Goal: Task Accomplishment & Management: Complete application form

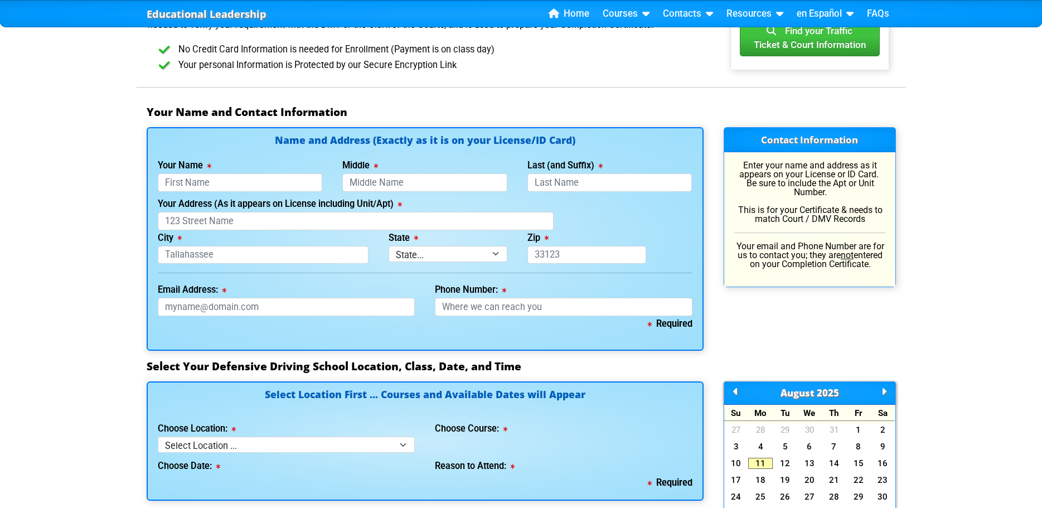
scroll to position [672, 0]
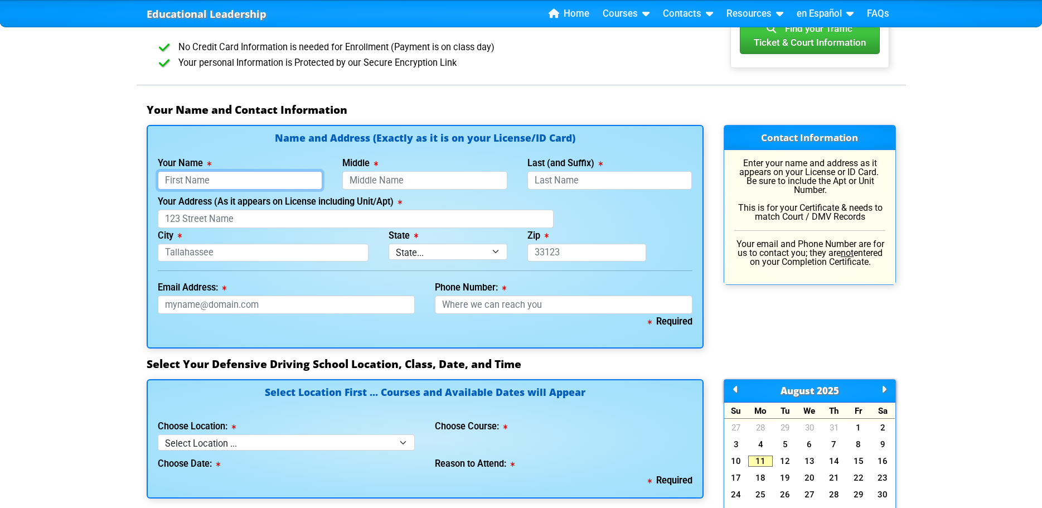
click at [201, 178] on input "Your Name" at bounding box center [240, 180] width 165 height 18
type input "[PERSON_NAME]"
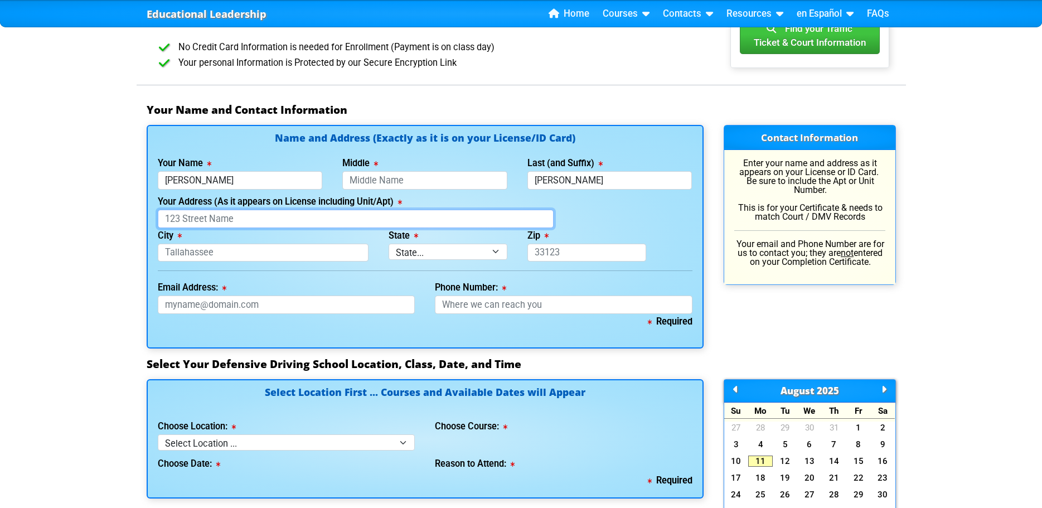
type input "[STREET_ADDRESS]"
type input "Clearwater"
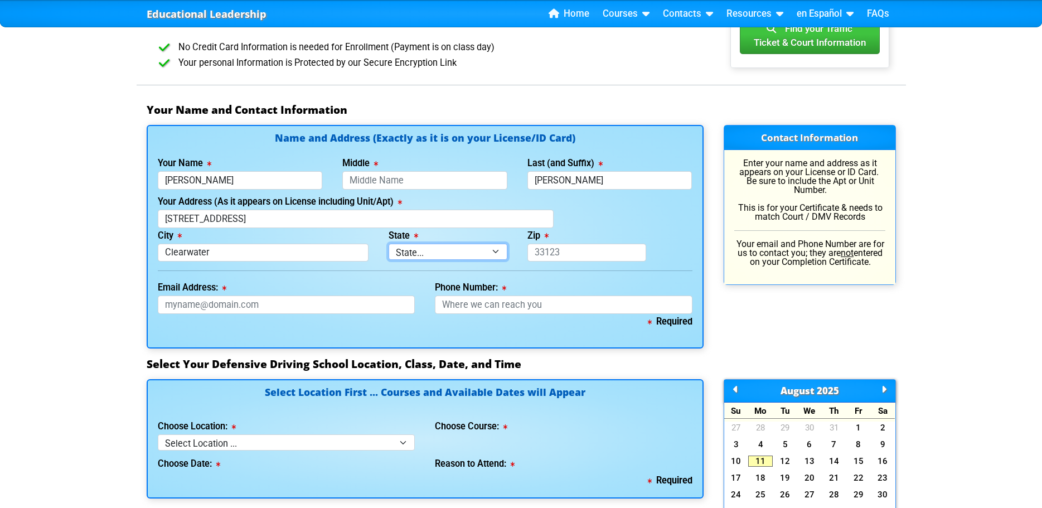
select select "{"fullName":"[US_STATE]","abbreviation":"FL","uniqueId":"1d559909-6cf0-4a4d-848…"
type input "33755"
type input "[EMAIL_ADDRESS][DOMAIN_NAME]"
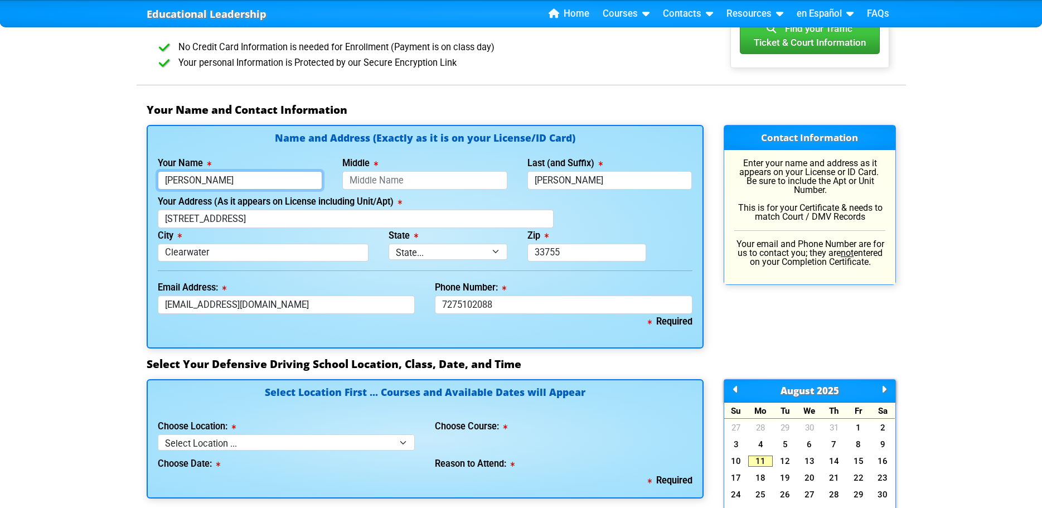
type input "[PHONE_NUMBER]"
click at [364, 181] on input "Middle" at bounding box center [424, 180] width 165 height 18
type input "[PERSON_NAME]"
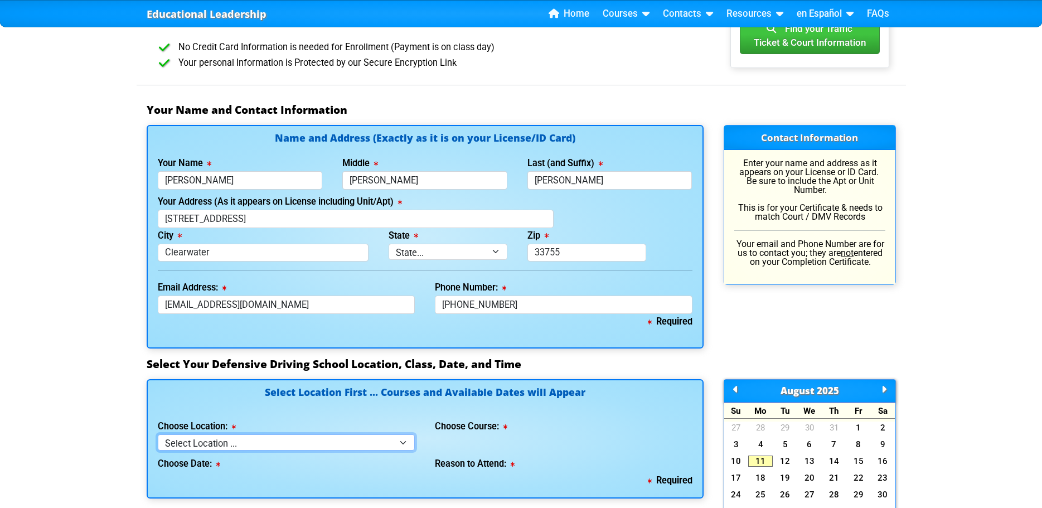
click at [404, 441] on select "Select Location ... Tampa Orlando Kissimmee [GEOGRAPHIC_DATA] - en español [GEO…" at bounding box center [287, 442] width 258 height 16
select select "2"
click at [158, 434] on select "Select Location ... Tampa Orlando Kissimmee [GEOGRAPHIC_DATA] - en español [GEO…" at bounding box center [287, 442] width 258 height 16
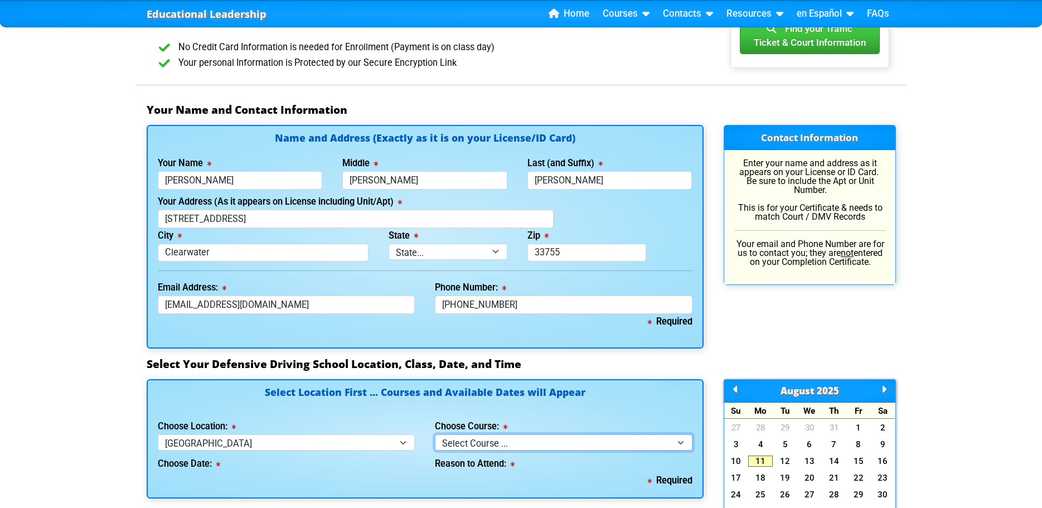
click at [685, 440] on select "Select Course ... 4 Hour BDI Class (Basic Course & TCAC) 4 Hour Under 25 Class …" at bounding box center [564, 442] width 258 height 16
select select "1"
click at [435, 434] on select "Select Course ... 4 Hour BDI Class (Basic Course & TCAC) 4 Hour Under 25 Class …" at bounding box center [564, 442] width 258 height 16
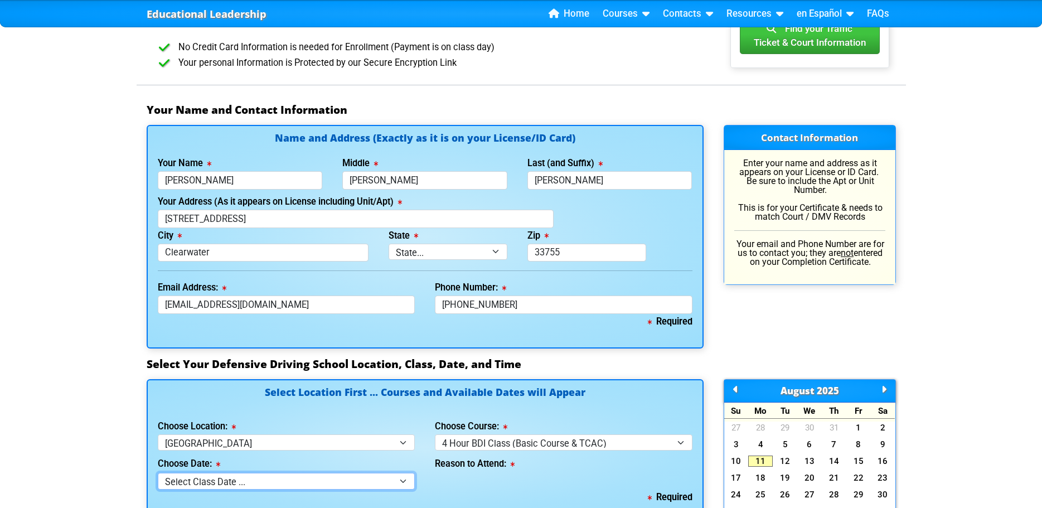
click at [407, 481] on select "Select Class Date ... [DATE] -- (Closed - Class Full) [DATE] -- (Closed - Class…" at bounding box center [287, 481] width 258 height 16
select select "[DATE], 8"
click at [158, 473] on select "Select Class Date ... [DATE] -- (Closed - Class Full) [DATE] -- (Closed - Class…" at bounding box center [287, 481] width 258 height 16
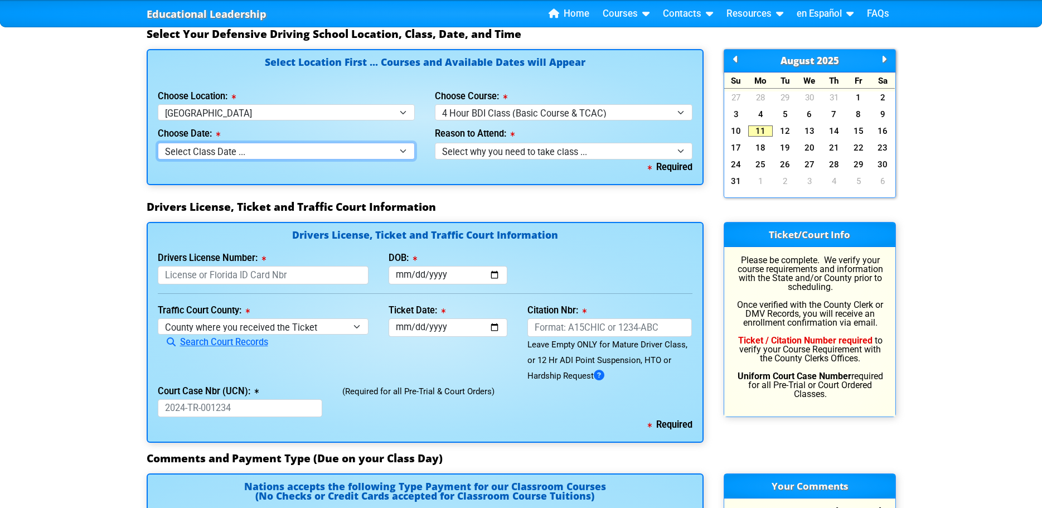
scroll to position [992, 0]
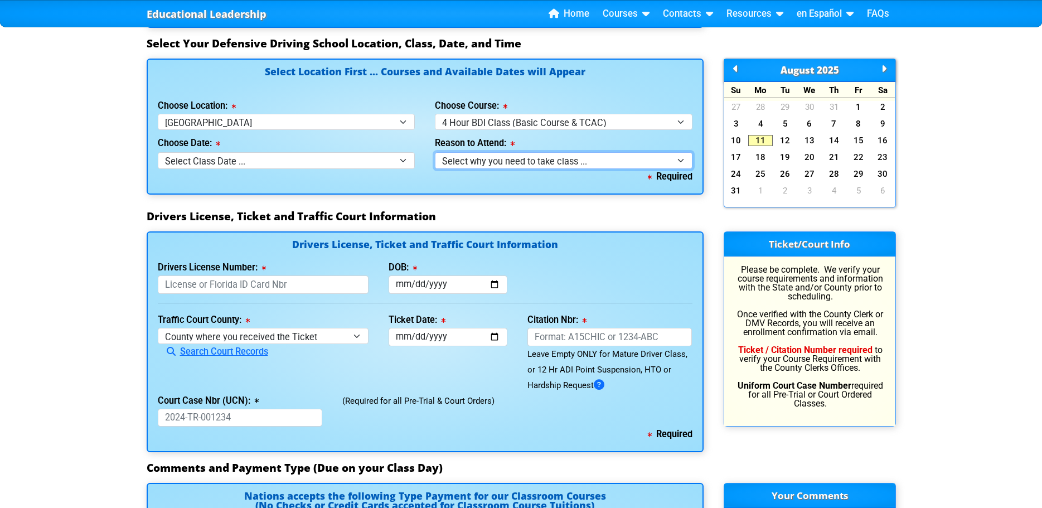
click at [680, 159] on select "Select why you need to take class ... Election for Traffic Ticket (No Points) C…" at bounding box center [564, 160] width 258 height 16
select select "BDI - Election for Traffic Ticket"
click at [435, 152] on select "Select why you need to take class ... Election for Traffic Ticket (No Points) C…" at bounding box center [564, 160] width 258 height 16
click at [240, 281] on input "Drivers License Number:" at bounding box center [263, 284] width 211 height 18
type input "L340172506910"
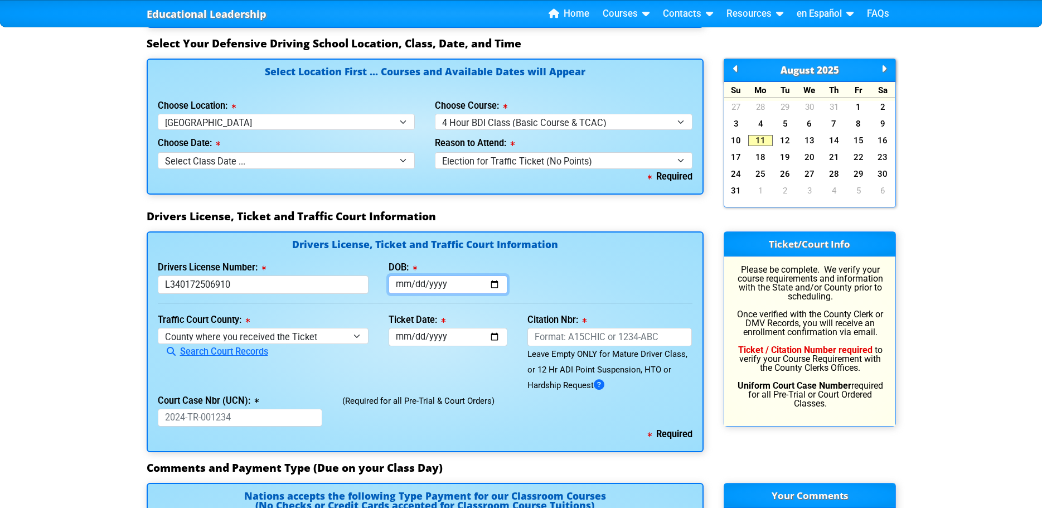
click at [469, 285] on input "DOB:" at bounding box center [448, 284] width 119 height 18
type input "[DATE]"
click at [354, 334] on select "County where you received the Ticket Out of State Out of State - [US_STATE] Out…" at bounding box center [263, 336] width 211 height 16
click at [158, 328] on select "County where you received the Ticket Out of State Out of State - [US_STATE] Out…" at bounding box center [263, 336] width 211 height 16
click at [358, 337] on select "County where you received the Ticket Out of State Out of State - [US_STATE] Out…" at bounding box center [263, 336] width 211 height 16
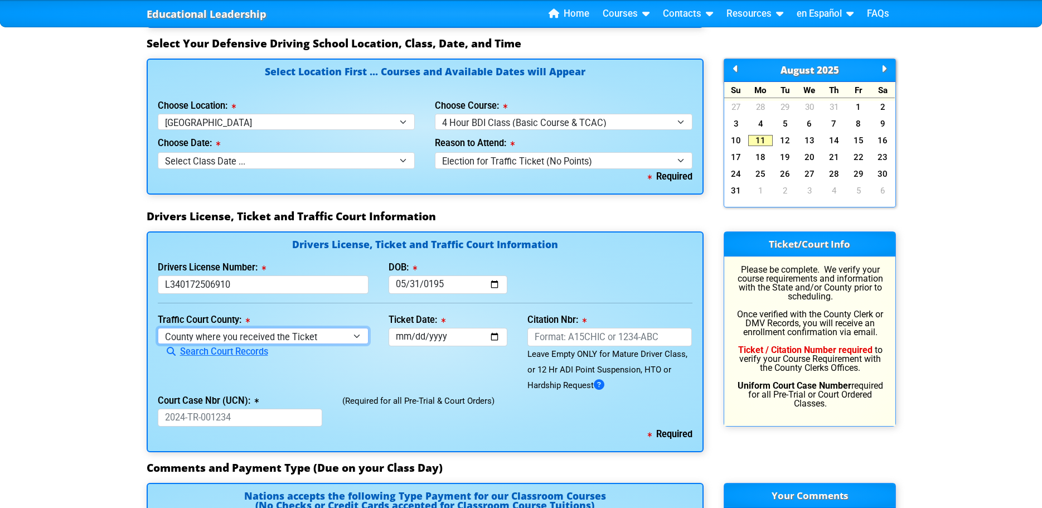
select select "{"countyName":"Pinellas","state":"[US_STATE]","uniqueId":"7c9cc234-d9fd-4e38-bf…"
click at [158, 328] on select "County where you received the Ticket Out of State Out of State - [US_STATE] Out…" at bounding box center [263, 336] width 211 height 16
click at [491, 336] on input "Ticket Date:" at bounding box center [448, 337] width 119 height 18
type input "[DATE]"
click at [672, 338] on input "Citation Nbr:" at bounding box center [609, 337] width 165 height 18
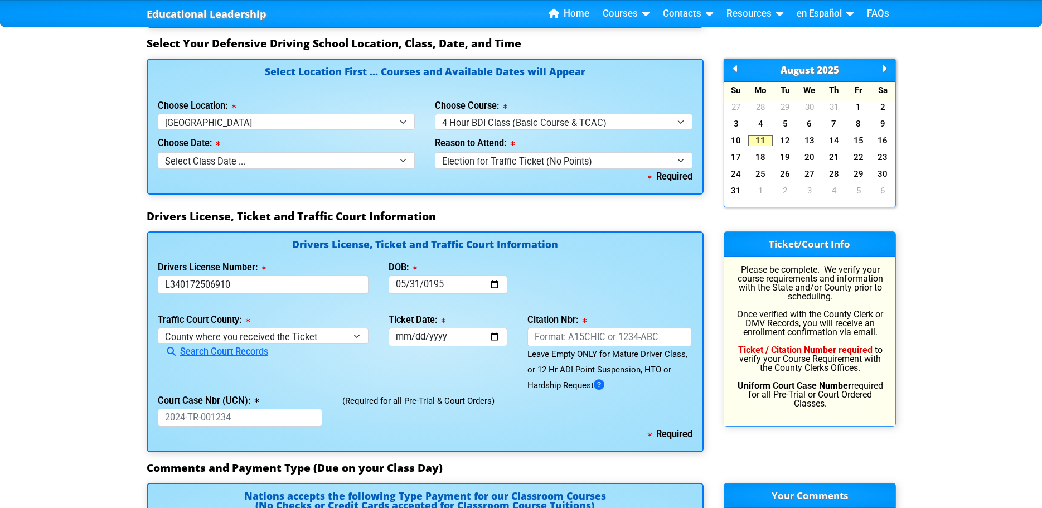
click at [579, 414] on div "(Required for all Pre-Trial & Court Orders)" at bounding box center [517, 410] width 370 height 34
click at [538, 333] on input "Citation Nbr:" at bounding box center [609, 337] width 165 height 18
click at [551, 341] on input "Citation Nbr:" at bounding box center [609, 337] width 165 height 18
type input "ALJVB3E"
drag, startPoint x: 237, startPoint y: 419, endPoint x: 537, endPoint y: 428, distance: 300.6
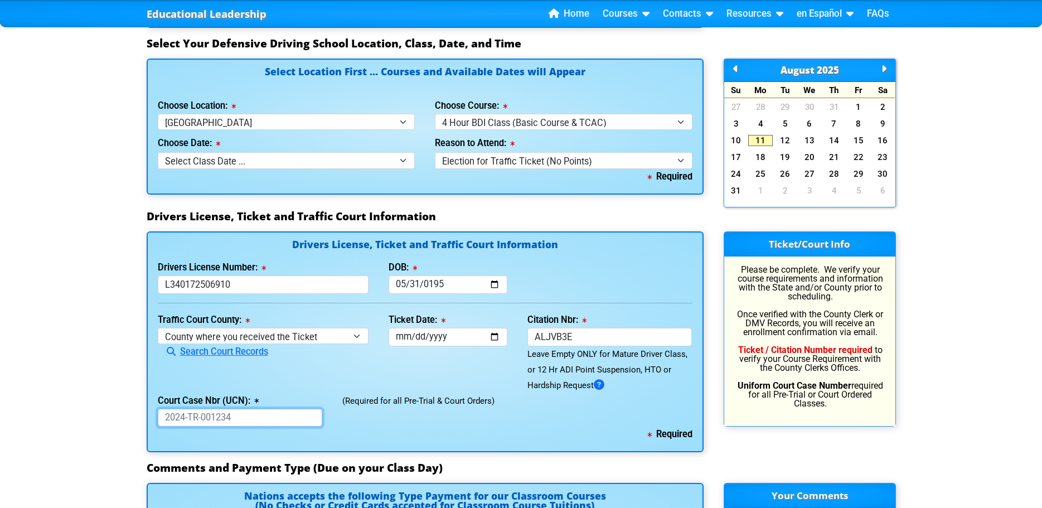
click at [537, 428] on div "Drivers License, Ticket and Traffic Court Information Drivers License Number: […" at bounding box center [425, 341] width 557 height 221
drag, startPoint x: 236, startPoint y: 409, endPoint x: 228, endPoint y: 416, distance: 11.1
click at [228, 416] on input "Court Case Nbr (UCN):" at bounding box center [240, 418] width 165 height 18
click at [234, 416] on input "Court Case Nbr (UCN):" at bounding box center [240, 418] width 165 height 18
click at [234, 417] on input "Court Case Nbr (UCN):" at bounding box center [240, 418] width 165 height 18
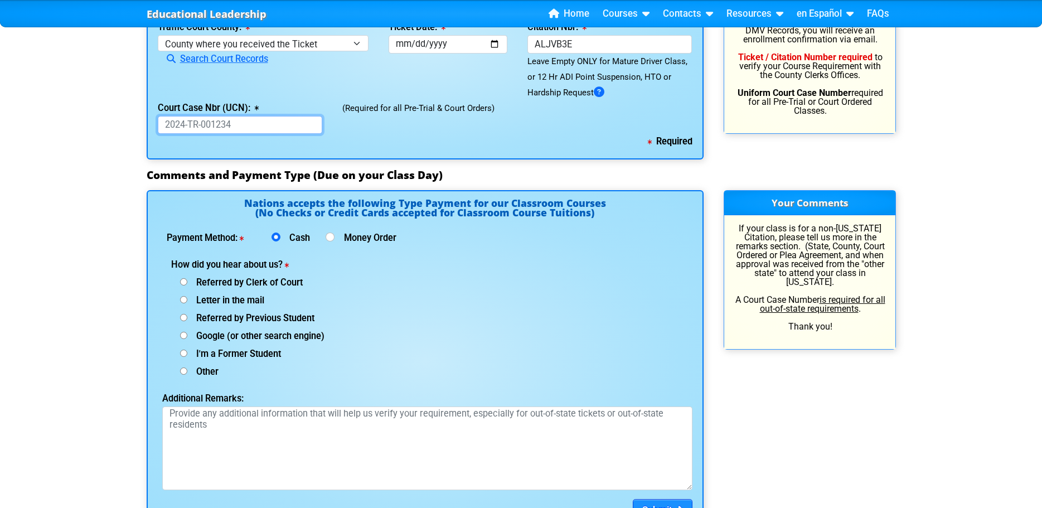
scroll to position [1398, 0]
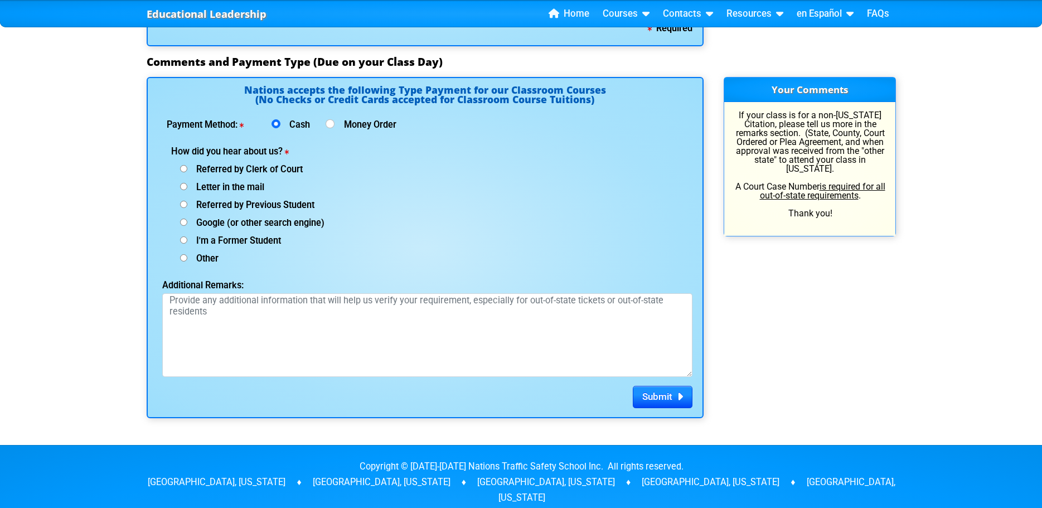
click at [182, 172] on input "I'm a Former Student" at bounding box center [183, 168] width 7 height 7
radio input "true"
click at [252, 326] on textarea "Additional Remarks:" at bounding box center [427, 335] width 530 height 84
drag, startPoint x: 329, startPoint y: 304, endPoint x: 345, endPoint y: 300, distance: 16.1
click at [329, 303] on textarea "When i paid my ticket at the [GEOGRAPHIC_DATA] in [GEOGRAPHIC_DATA]" at bounding box center [427, 335] width 530 height 84
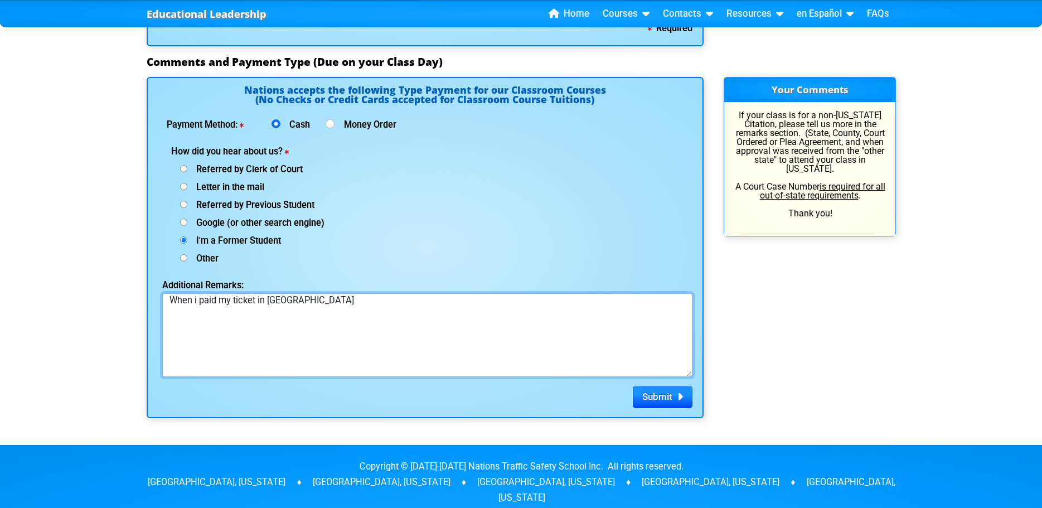
click at [322, 304] on textarea "When i paid my ticket in [GEOGRAPHIC_DATA]" at bounding box center [427, 335] width 530 height 84
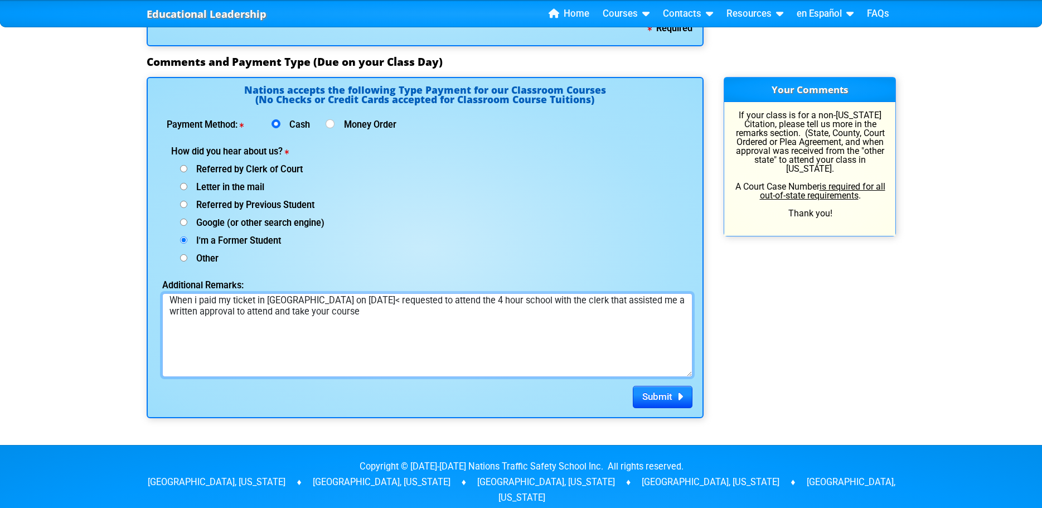
click at [342, 313] on textarea "When i paid my ticket in [GEOGRAPHIC_DATA] on [DATE]< requested to attend the 4…" at bounding box center [427, 335] width 530 height 84
drag, startPoint x: 255, startPoint y: 300, endPoint x: 261, endPoint y: 304, distance: 7.5
click at [254, 300] on textarea "When i paid my ticket in [GEOGRAPHIC_DATA] on [DATE]< requested to attend the 4…" at bounding box center [427, 335] width 530 height 84
click at [265, 298] on textarea "When i paid my ticket to the [GEOGRAPHIC_DATA] in [GEOGRAPHIC_DATA] on [DATE]< …" at bounding box center [427, 335] width 530 height 84
click at [290, 298] on textarea "When i paid my ticket at the [GEOGRAPHIC_DATA] in [GEOGRAPHIC_DATA] on [DATE]< …" at bounding box center [427, 335] width 530 height 84
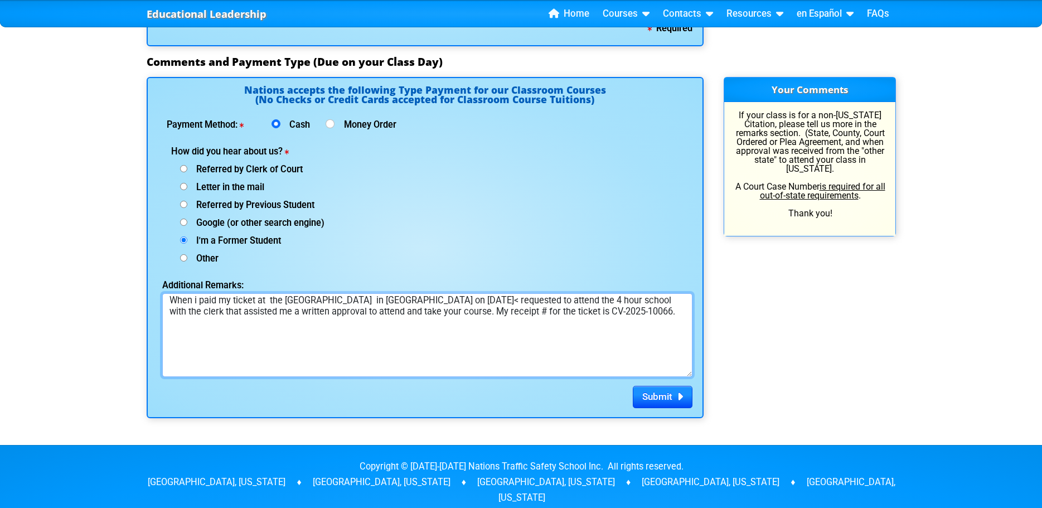
click at [349, 297] on textarea "When i paid my ticket at the [GEOGRAPHIC_DATA] in [GEOGRAPHIC_DATA] on [DATE]< …" at bounding box center [427, 335] width 530 height 84
click at [505, 299] on textarea "When i paid my ticket at the [GEOGRAPHIC_DATA] Clerks office in [GEOGRAPHIC_DAT…" at bounding box center [427, 335] width 530 height 84
click at [300, 312] on textarea "When i paid my ticket at the [GEOGRAPHIC_DATA] Clerks office in [GEOGRAPHIC_DAT…" at bounding box center [427, 335] width 530 height 84
click at [323, 312] on textarea "When i paid my ticket at the [GEOGRAPHIC_DATA] Clerks office in [GEOGRAPHIC_DAT…" at bounding box center [427, 335] width 530 height 84
click at [525, 312] on textarea "When i paid my ticket at the [GEOGRAPHIC_DATA] Clerks office in [GEOGRAPHIC_DAT…" at bounding box center [427, 335] width 530 height 84
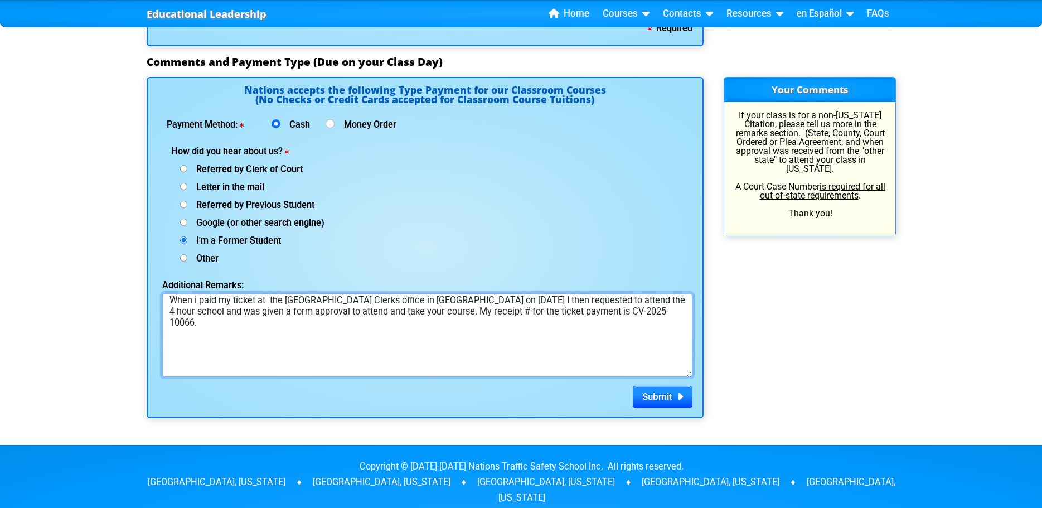
click at [658, 315] on textarea "When i paid my ticket at the [GEOGRAPHIC_DATA] Clerks office in [GEOGRAPHIC_DAT…" at bounding box center [427, 335] width 530 height 84
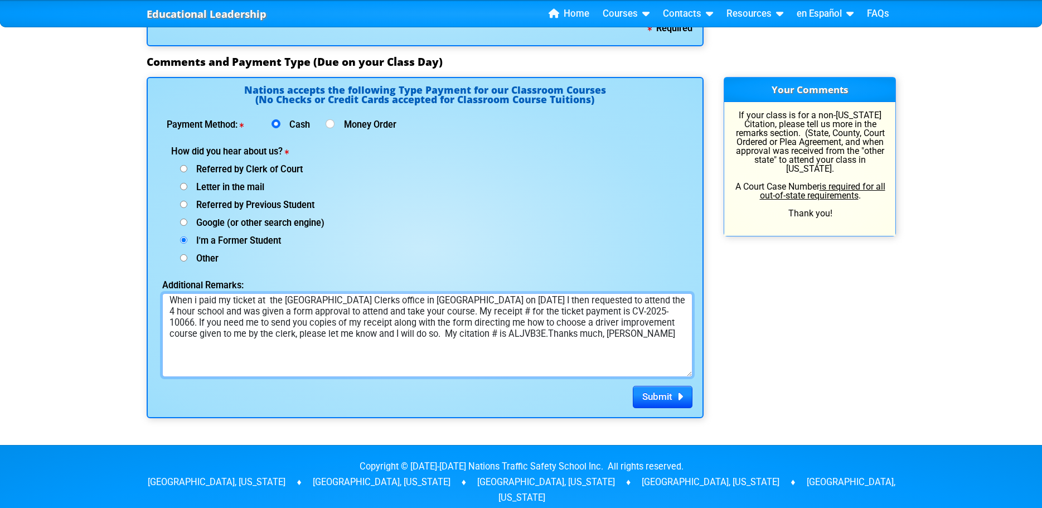
click at [269, 298] on textarea "When i paid my ticket at the [GEOGRAPHIC_DATA] Clerks office in [GEOGRAPHIC_DAT…" at bounding box center [427, 335] width 530 height 84
click at [255, 311] on textarea "When i paid my ticket at the [GEOGRAPHIC_DATA] Clerks office in [GEOGRAPHIC_DAT…" at bounding box center [427, 335] width 530 height 84
click at [443, 333] on textarea "When i paid my ticket at the [GEOGRAPHIC_DATA] Clerks office in [GEOGRAPHIC_DAT…" at bounding box center [427, 335] width 530 height 84
type textarea "When i paid my ticket at the [GEOGRAPHIC_DATA] Clerks office in [GEOGRAPHIC_DAT…"
click at [653, 396] on span "Submit" at bounding box center [657, 396] width 30 height 11
